Goal: Transaction & Acquisition: Purchase product/service

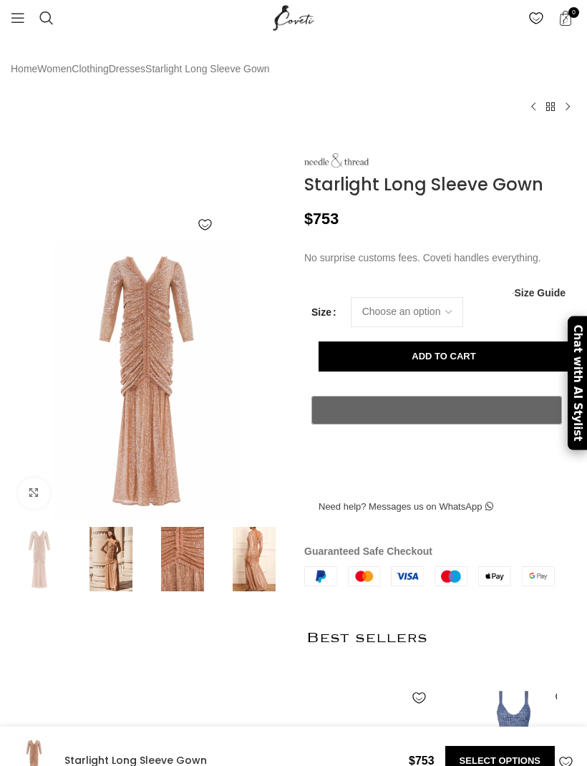
click at [251, 552] on img at bounding box center [254, 559] width 64 height 64
click at [249, 539] on img at bounding box center [254, 559] width 64 height 64
click at [179, 560] on img at bounding box center [182, 559] width 64 height 64
click at [259, 553] on img at bounding box center [254, 559] width 64 height 64
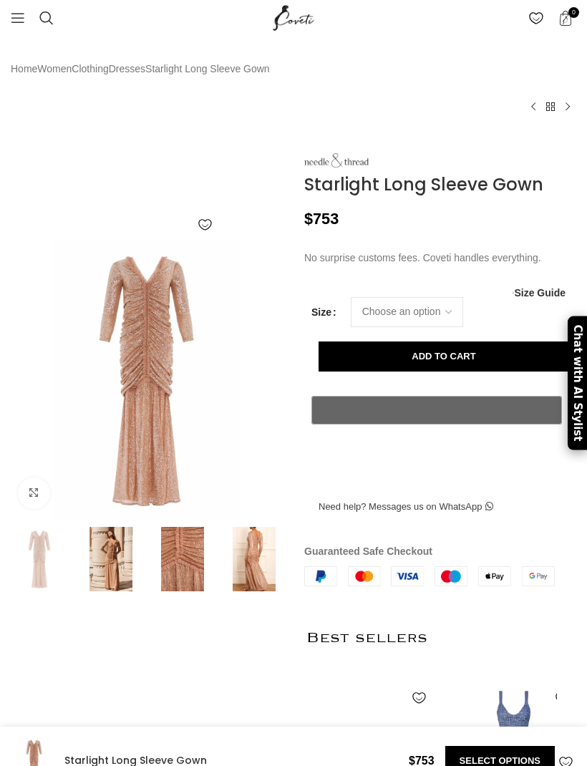
click at [110, 547] on img at bounding box center [111, 559] width 64 height 64
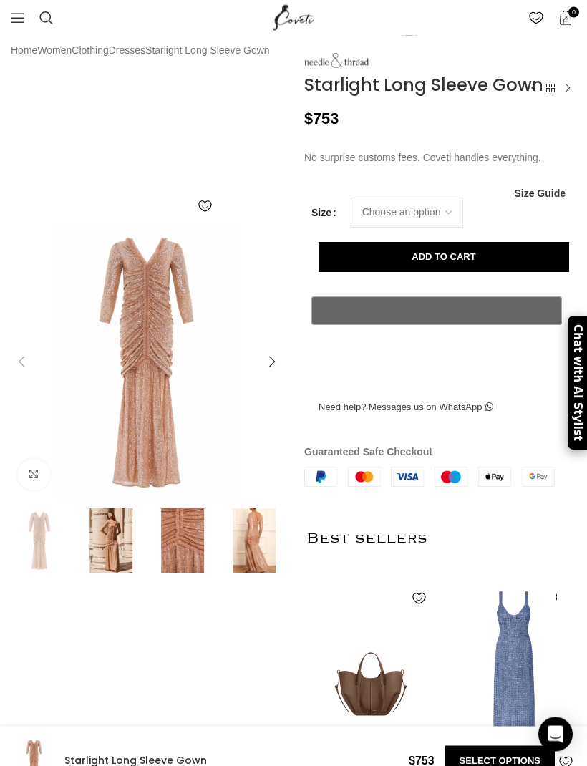
scroll to position [0, 0]
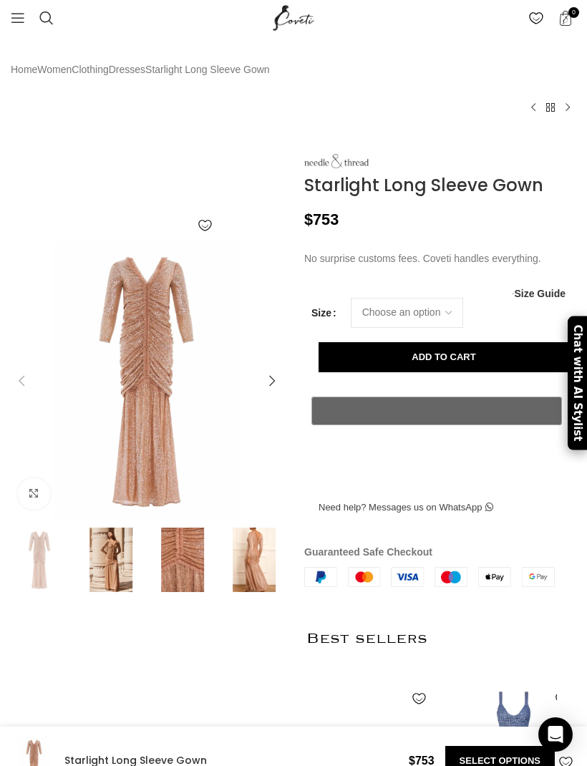
click at [266, 367] on div at bounding box center [272, 381] width 29 height 29
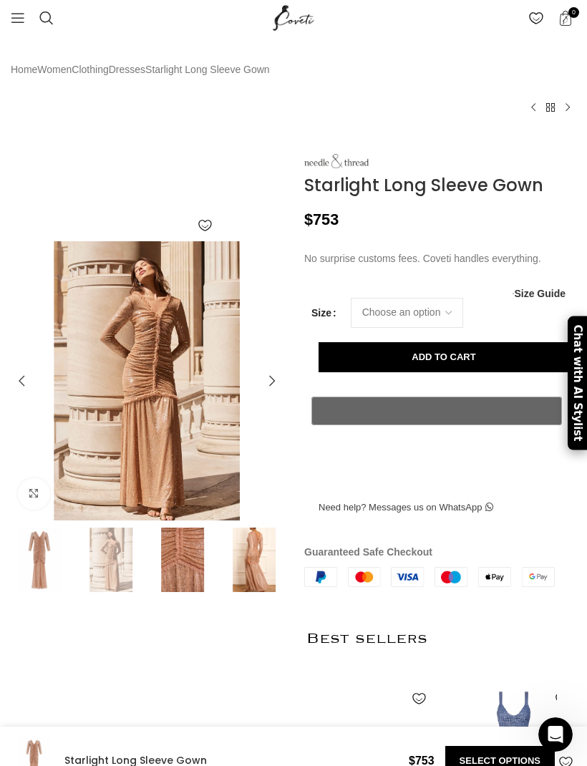
scroll to position [0, 473]
click at [263, 371] on div at bounding box center [272, 381] width 29 height 29
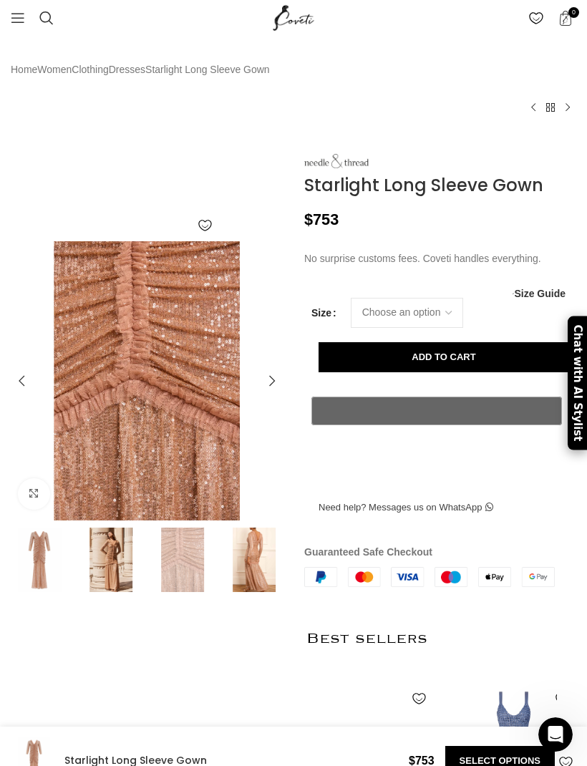
click at [259, 368] on div at bounding box center [272, 381] width 29 height 29
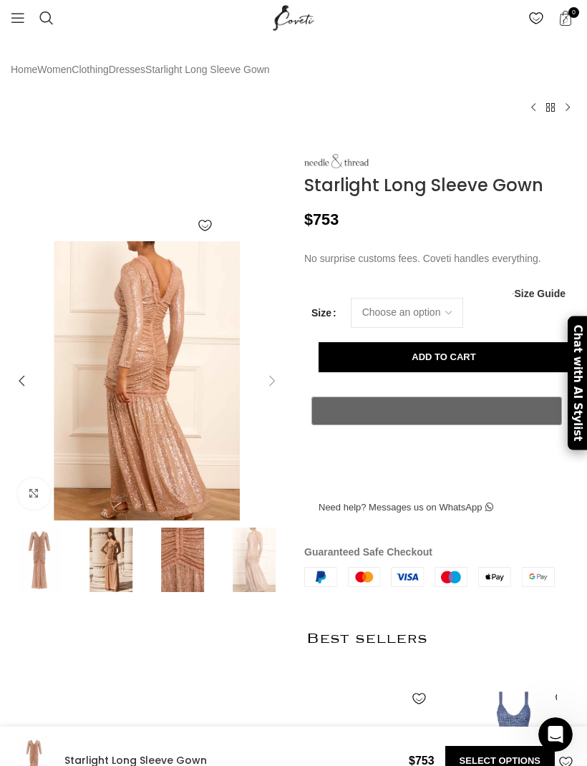
click at [262, 368] on div at bounding box center [272, 381] width 29 height 29
click at [274, 367] on div at bounding box center [272, 381] width 29 height 29
click at [25, 370] on div at bounding box center [21, 381] width 29 height 29
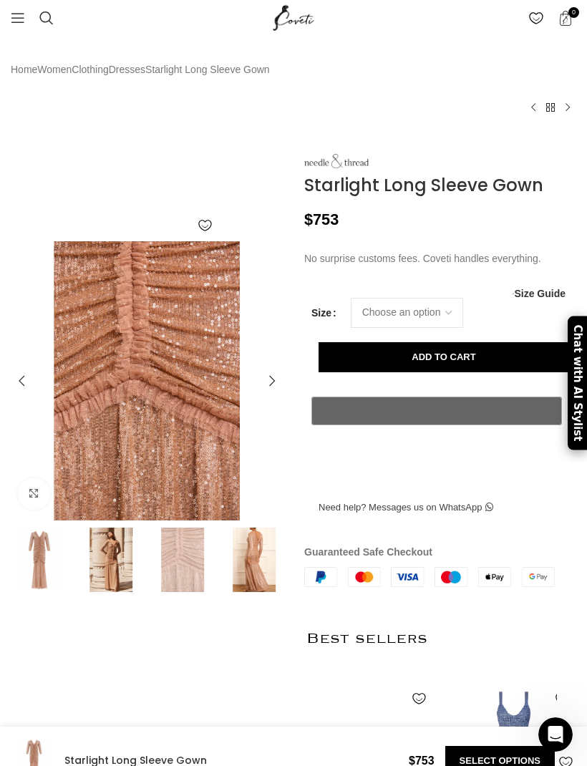
scroll to position [0, 630]
click at [25, 370] on div at bounding box center [21, 381] width 29 height 29
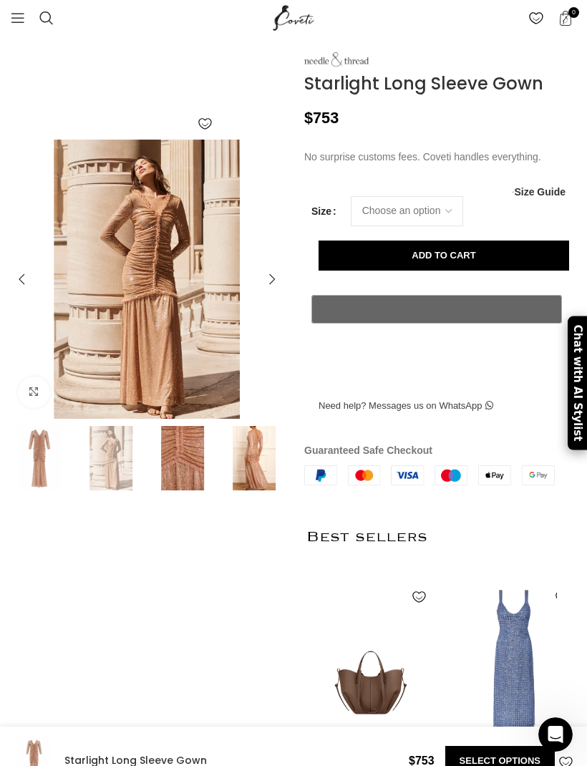
scroll to position [0, 0]
